Goal: Browse casually: Explore the website without a specific task or goal

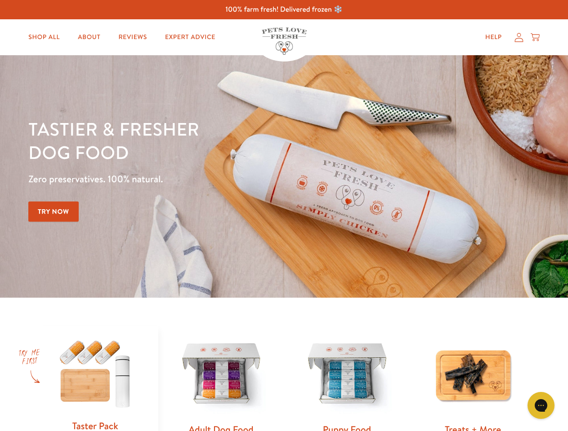
click at [284, 216] on div "Tastier & fresher dog food Zero preservatives. 100% natural. Try Now" at bounding box center [198, 176] width 341 height 119
click at [541, 406] on icon "Gorgias live chat" at bounding box center [540, 405] width 9 height 9
